Goal: Find contact information: Find contact information

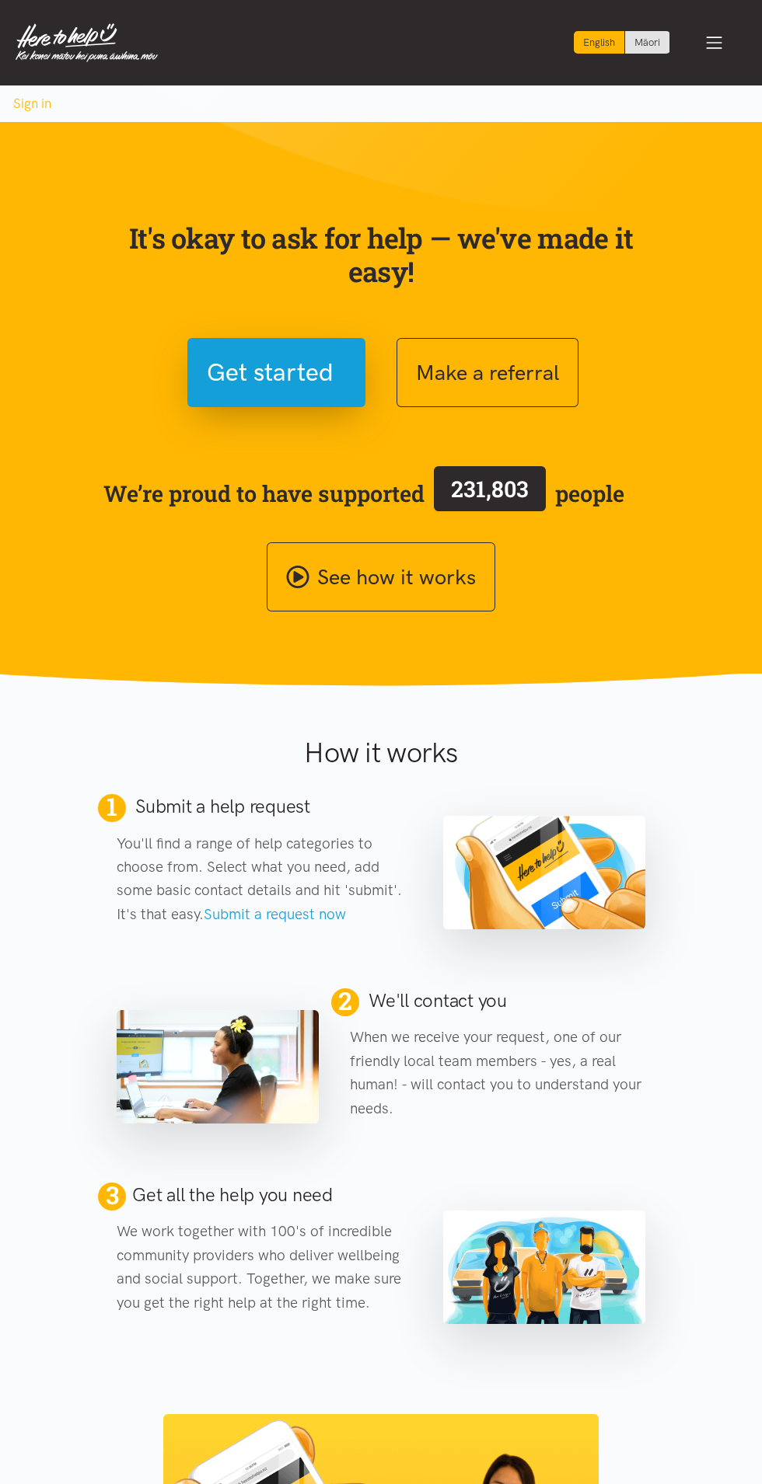
click at [681, 1055] on section "2 We'll contact you When we receive your request, one of our friendly local tea…" at bounding box center [381, 1048] width 762 height 194
click at [715, 42] on span "Toggle navigation" at bounding box center [714, 43] width 20 height 20
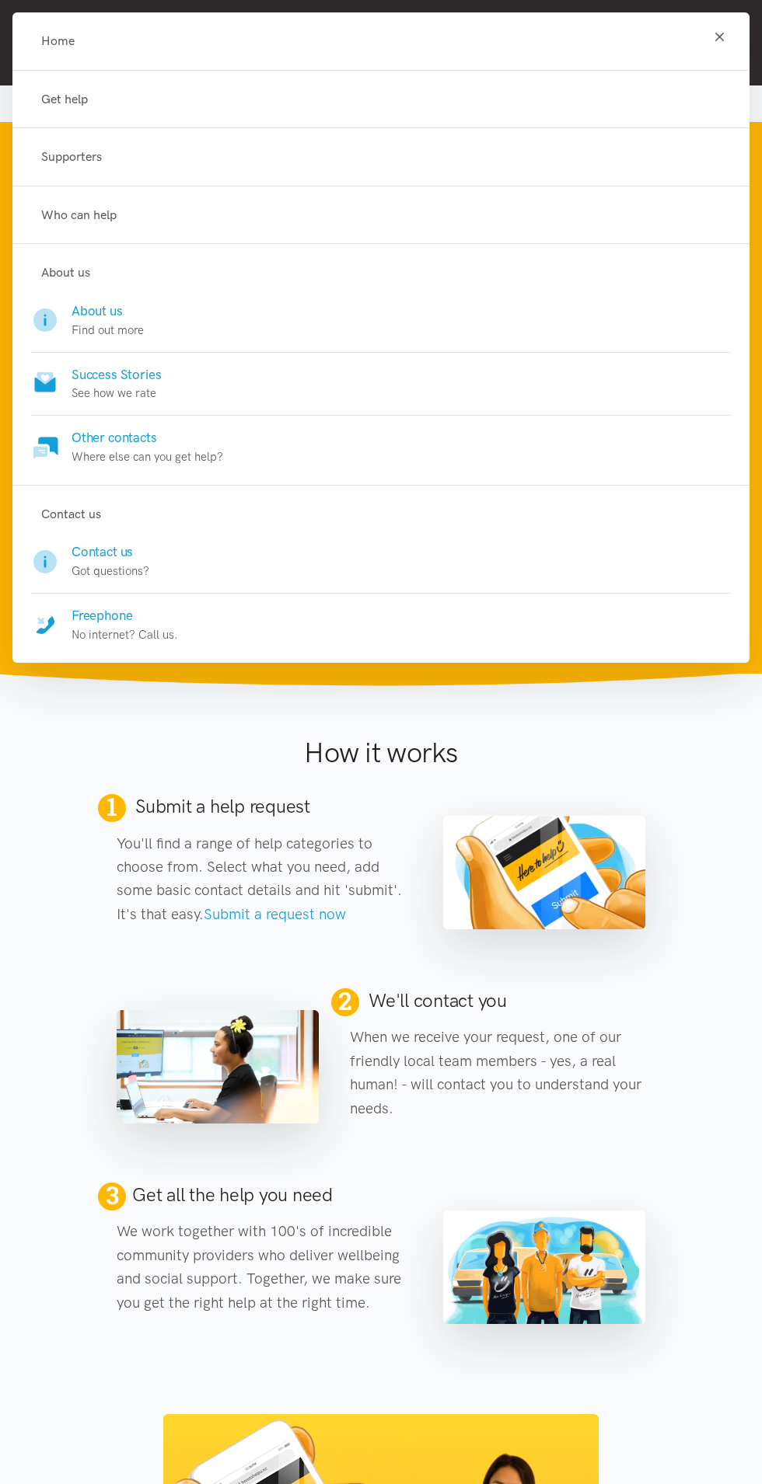
click at [577, 910] on img at bounding box center [544, 872] width 202 height 113
click at [206, 546] on link "Contact us Got questions?" at bounding box center [380, 567] width 699 height 51
